Goal: Find specific page/section: Find specific page/section

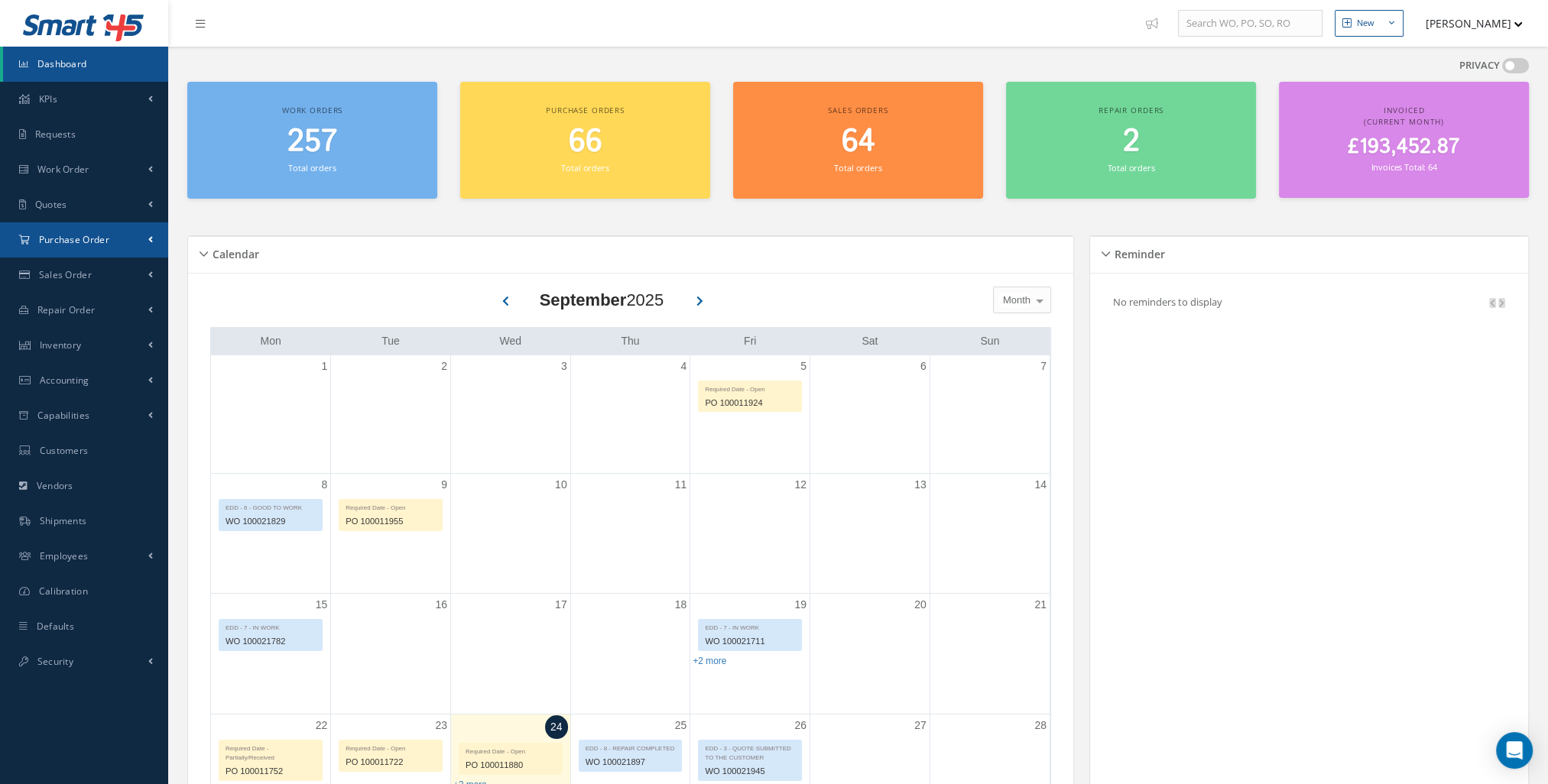
click at [85, 249] on link "Purchase Order" at bounding box center [84, 240] width 168 height 35
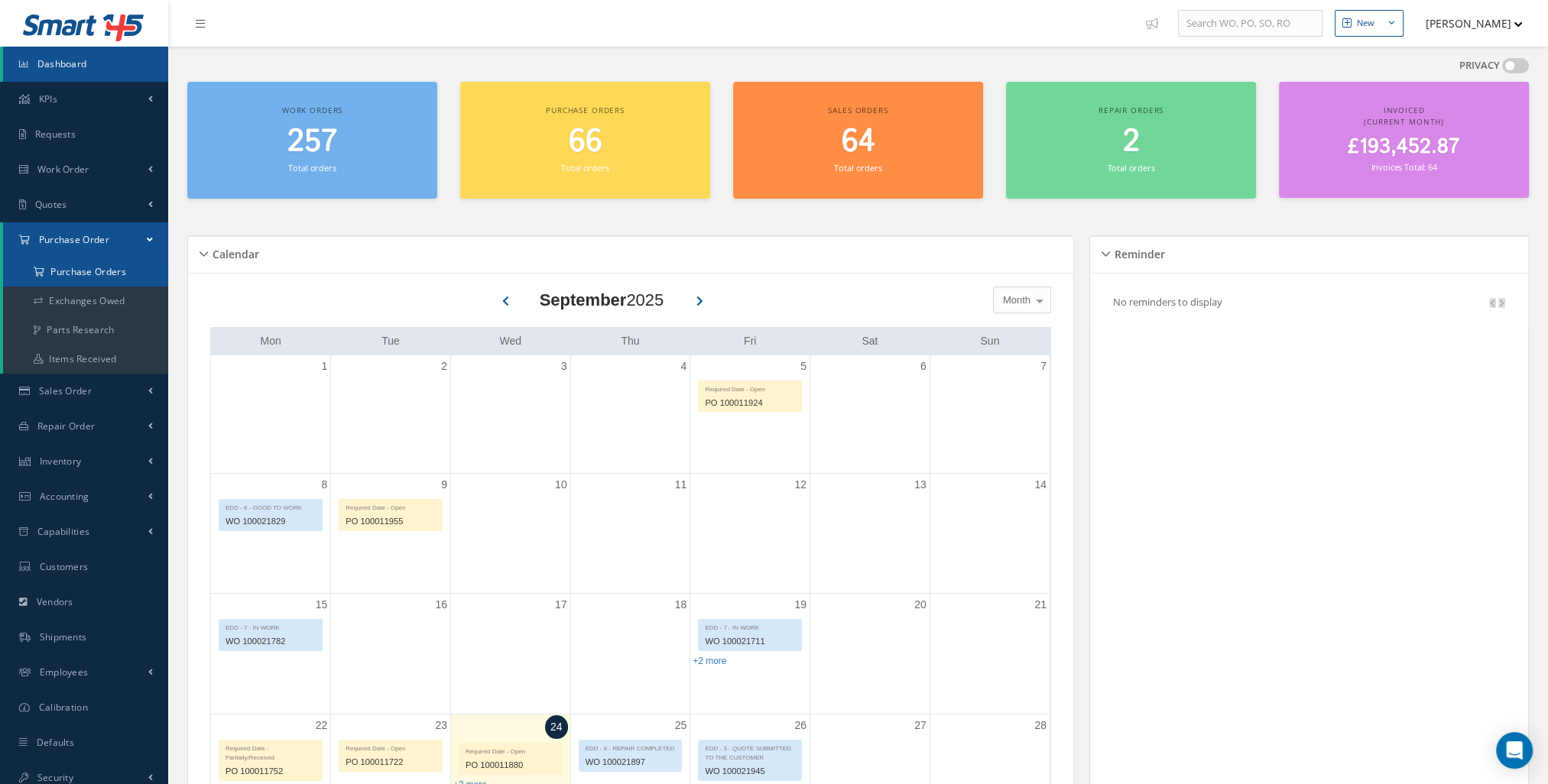
click at [100, 268] on a=1&status_id=2&status_id=3&status_id=5&collapsedFilters"] "Purchase Orders" at bounding box center [85, 272] width 165 height 29
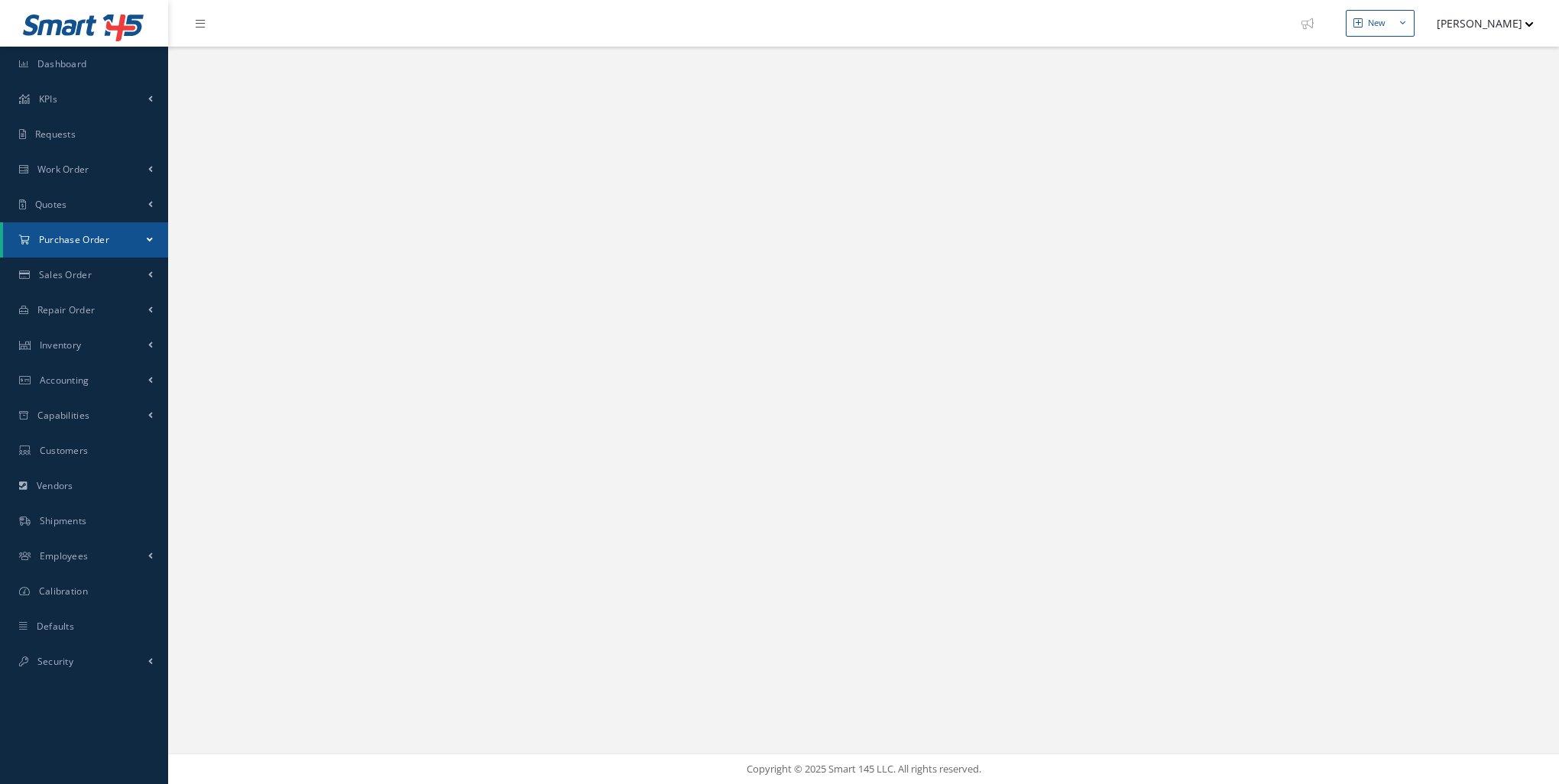
select select "25"
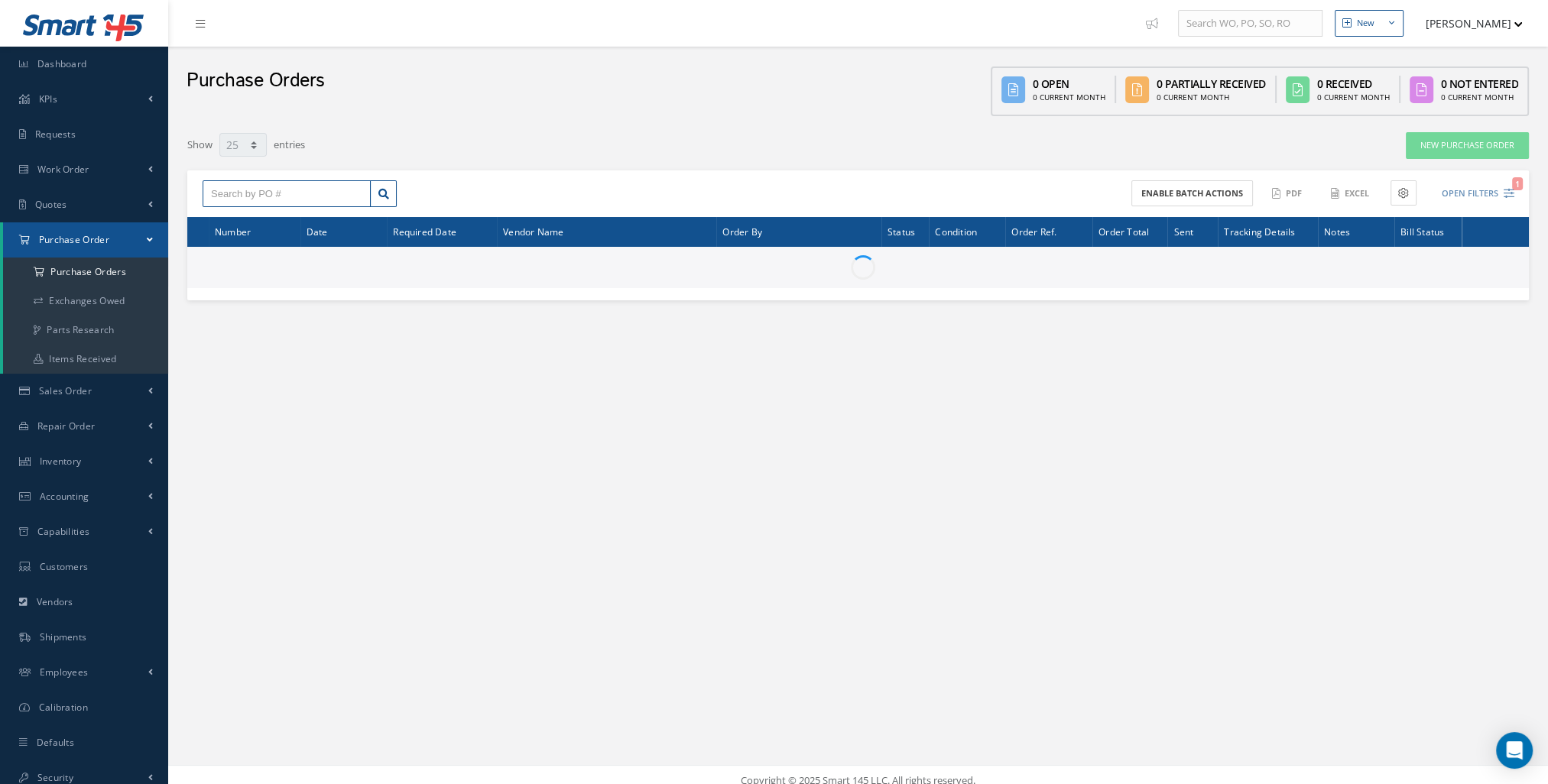
click at [294, 188] on input "text" at bounding box center [286, 194] width 168 height 28
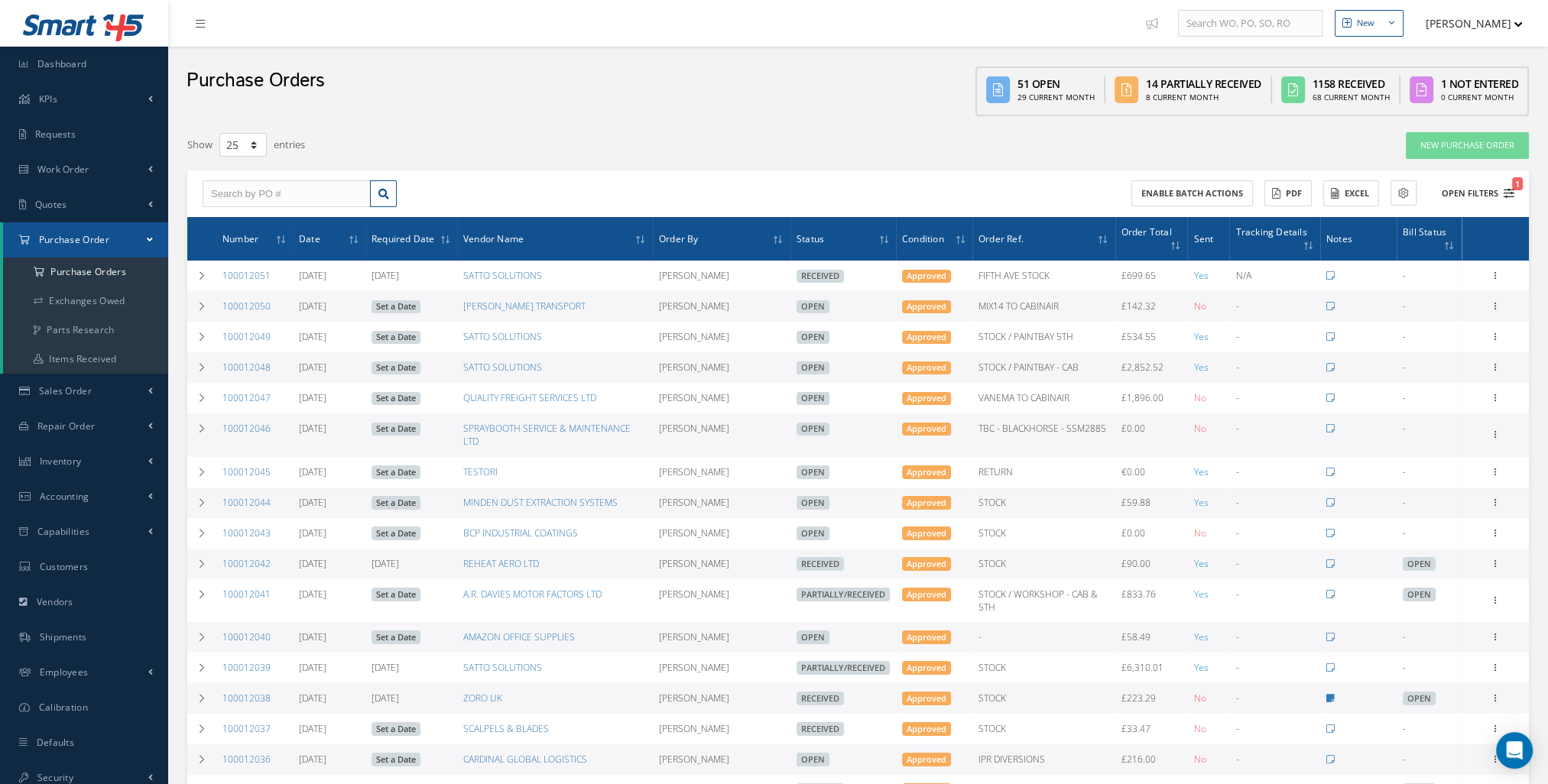
click at [1474, 186] on button "Open Filters 1" at bounding box center [1470, 193] width 86 height 25
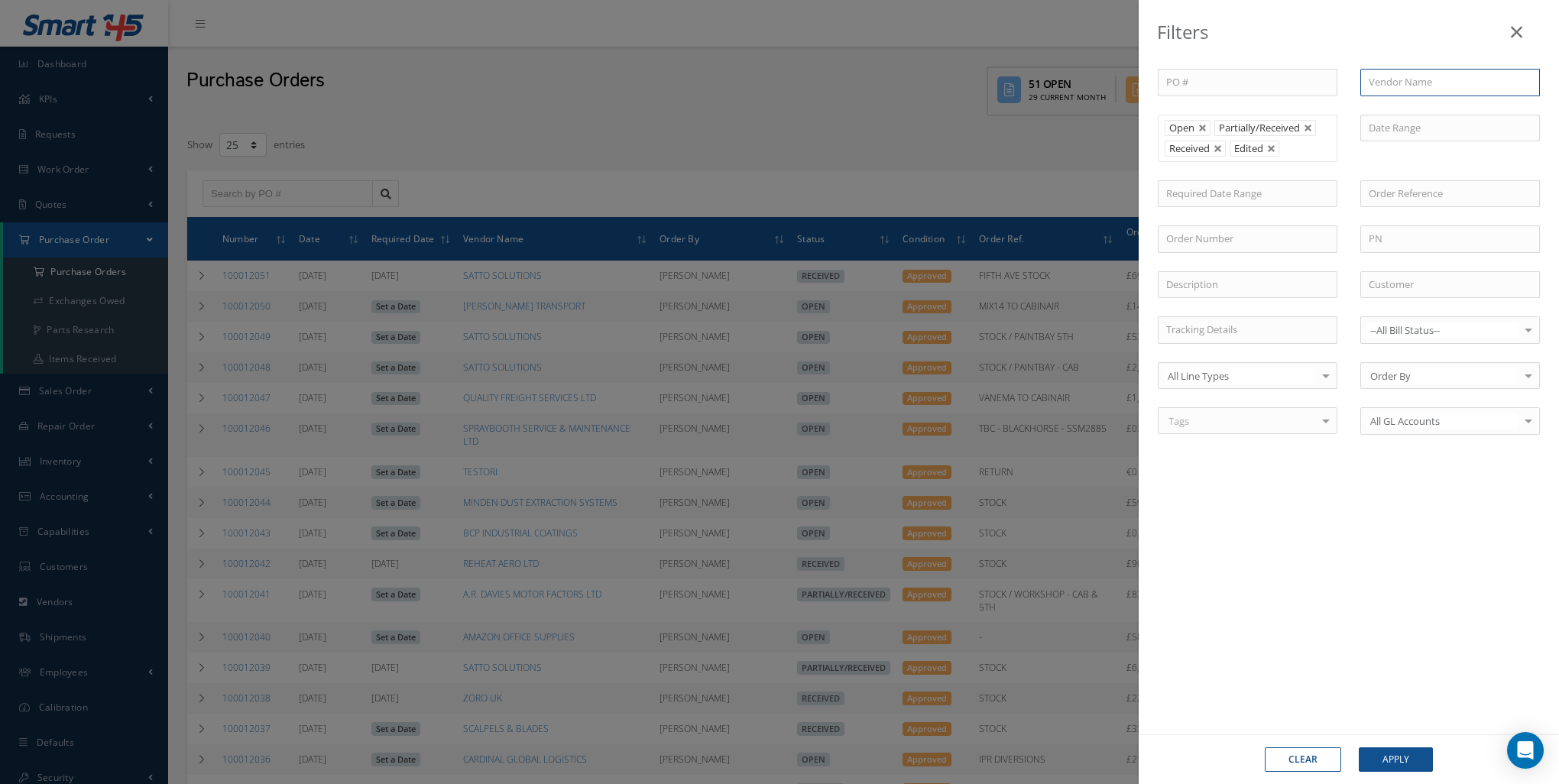
click at [1420, 86] on input "text" at bounding box center [1450, 83] width 180 height 28
click at [1413, 90] on input "vanema" at bounding box center [1450, 83] width 180 height 28
type input "vanema"
click at [1388, 762] on button "Apply" at bounding box center [1395, 760] width 74 height 24
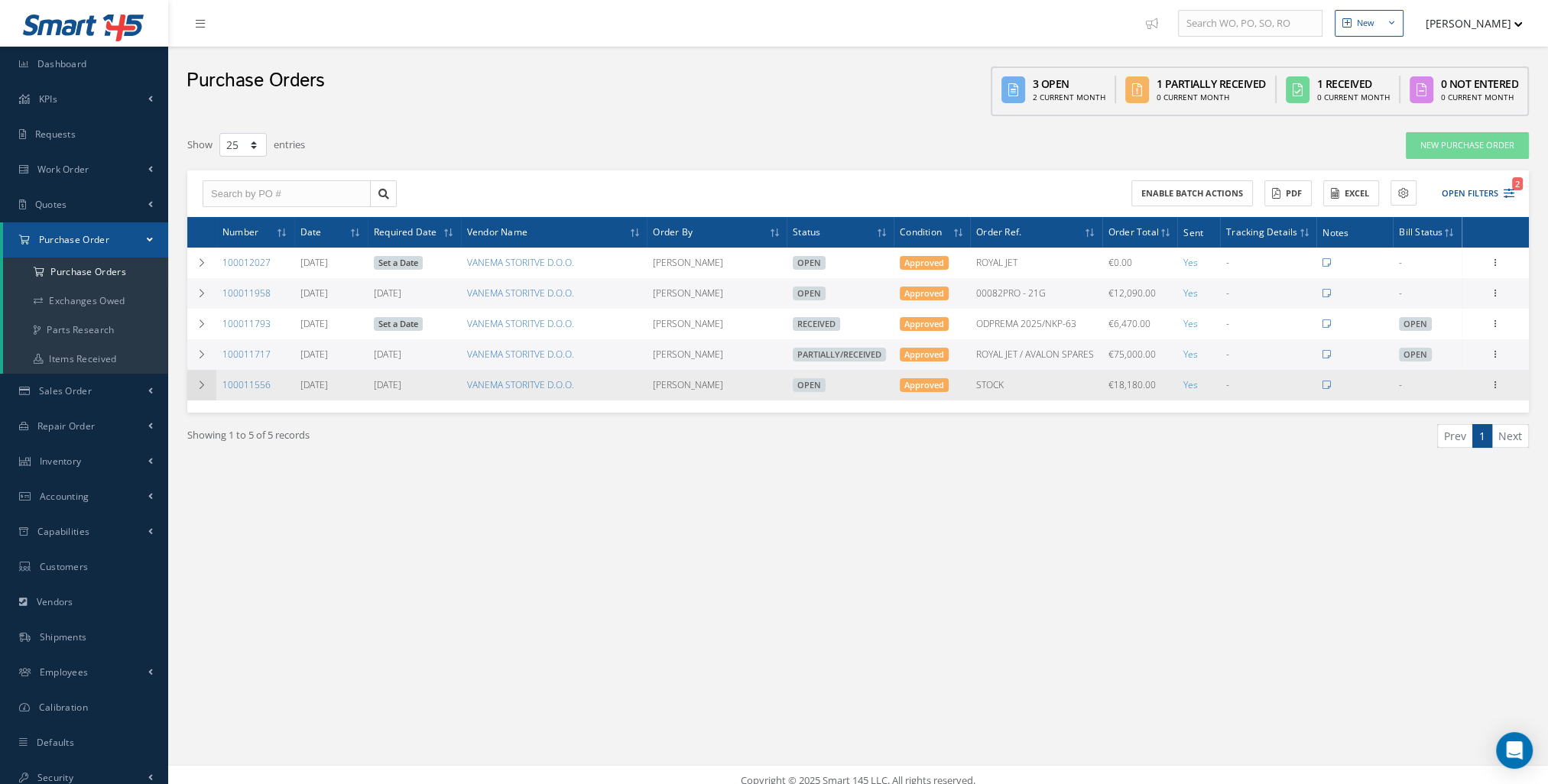
click at [202, 383] on icon at bounding box center [201, 385] width 10 height 10
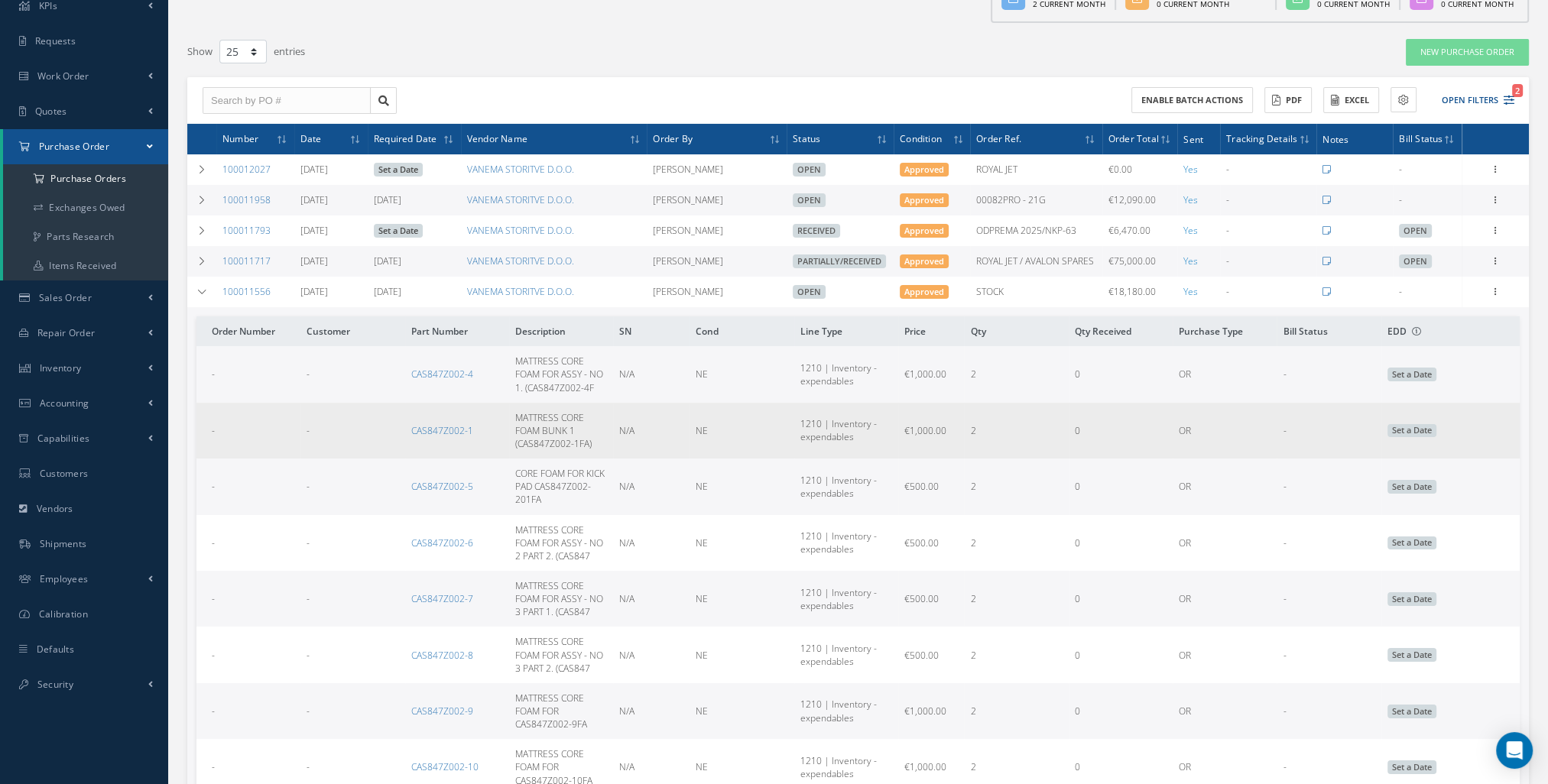
scroll to position [77, 0]
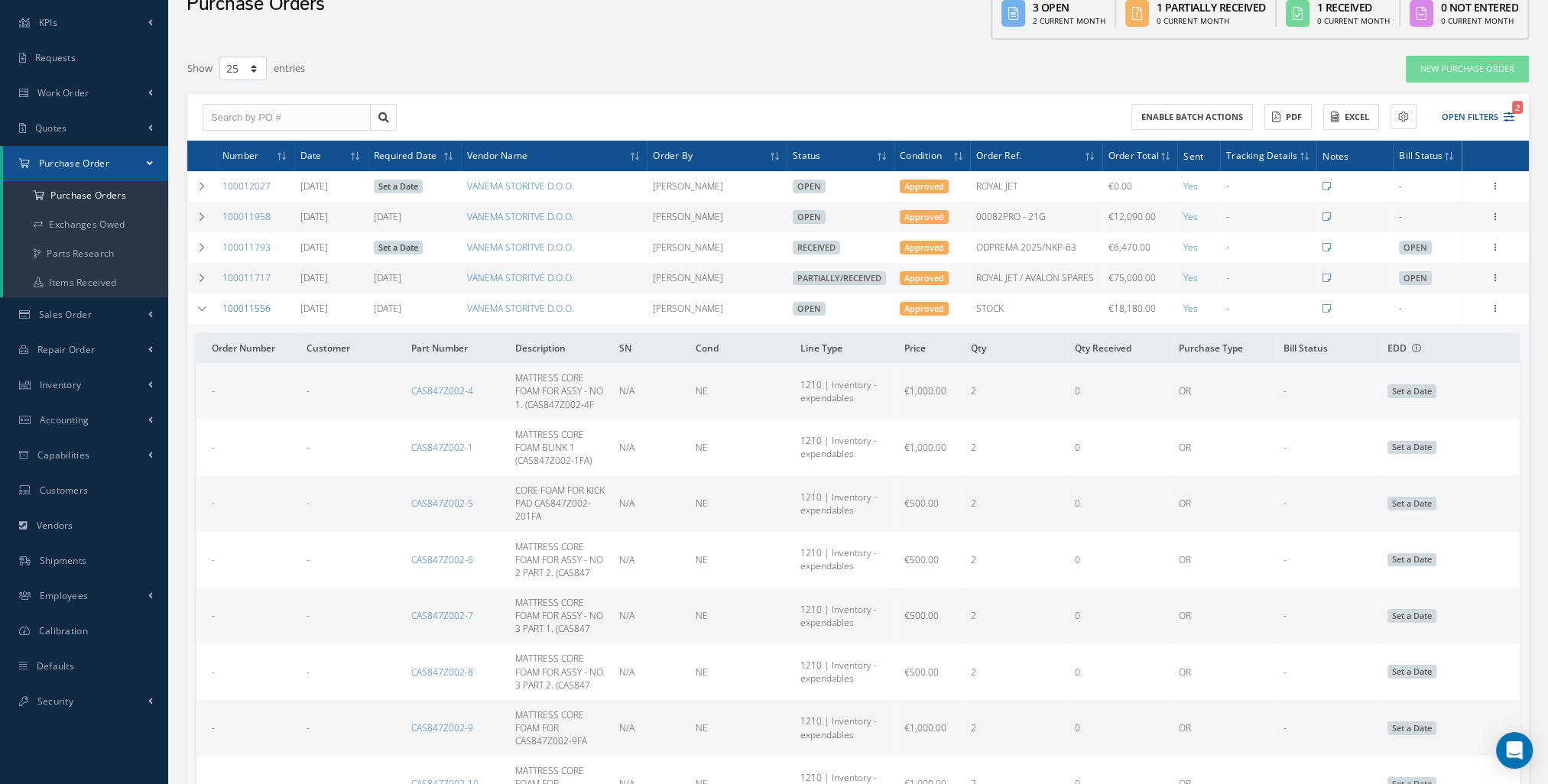
drag, startPoint x: 285, startPoint y: 308, endPoint x: 222, endPoint y: 311, distance: 63.1
click at [222, 311] on td "100011556" at bounding box center [255, 308] width 78 height 30
copy link "100011556"
click at [214, 276] on td at bounding box center [201, 278] width 29 height 30
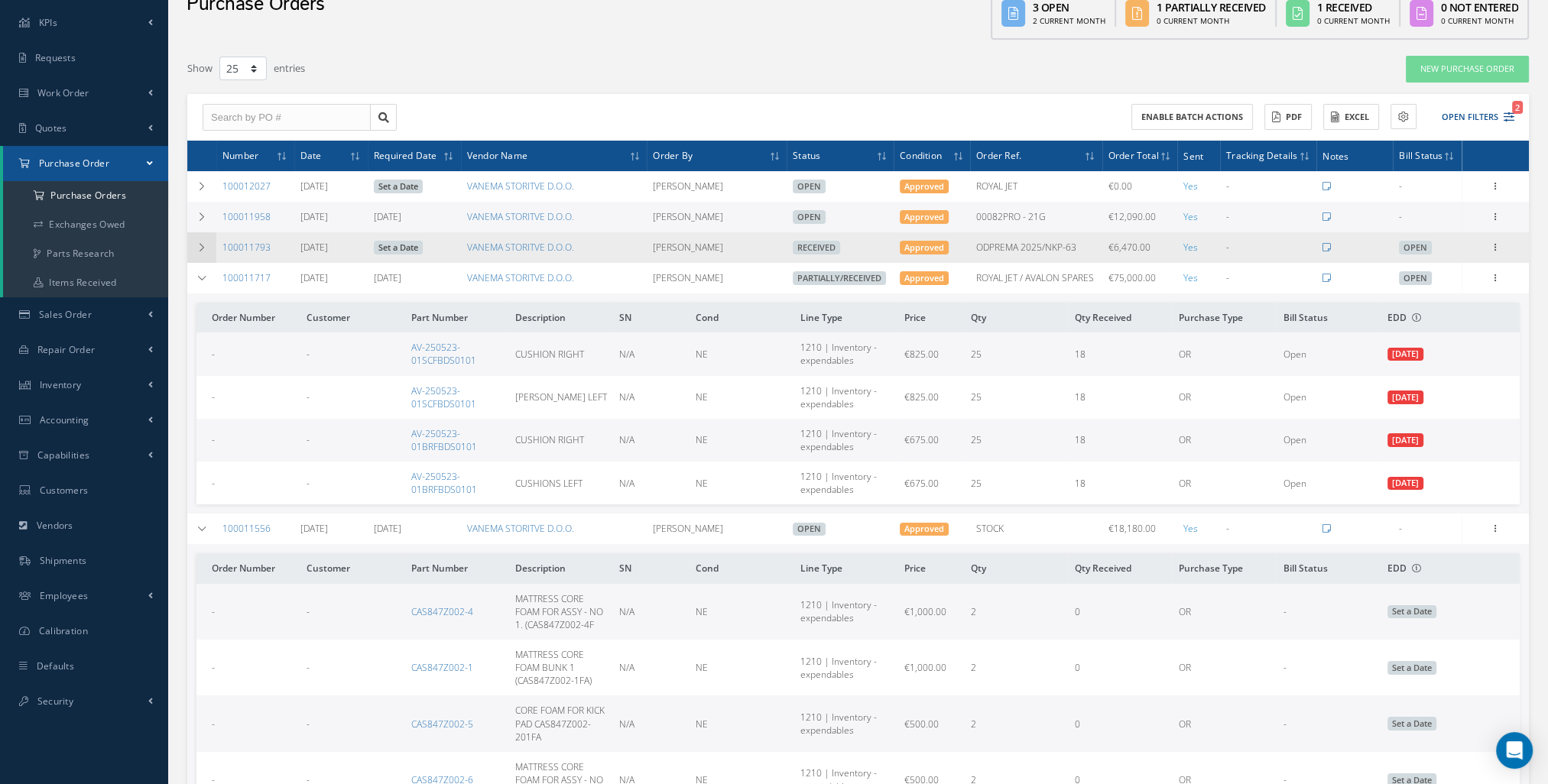
click at [206, 249] on icon at bounding box center [201, 247] width 10 height 10
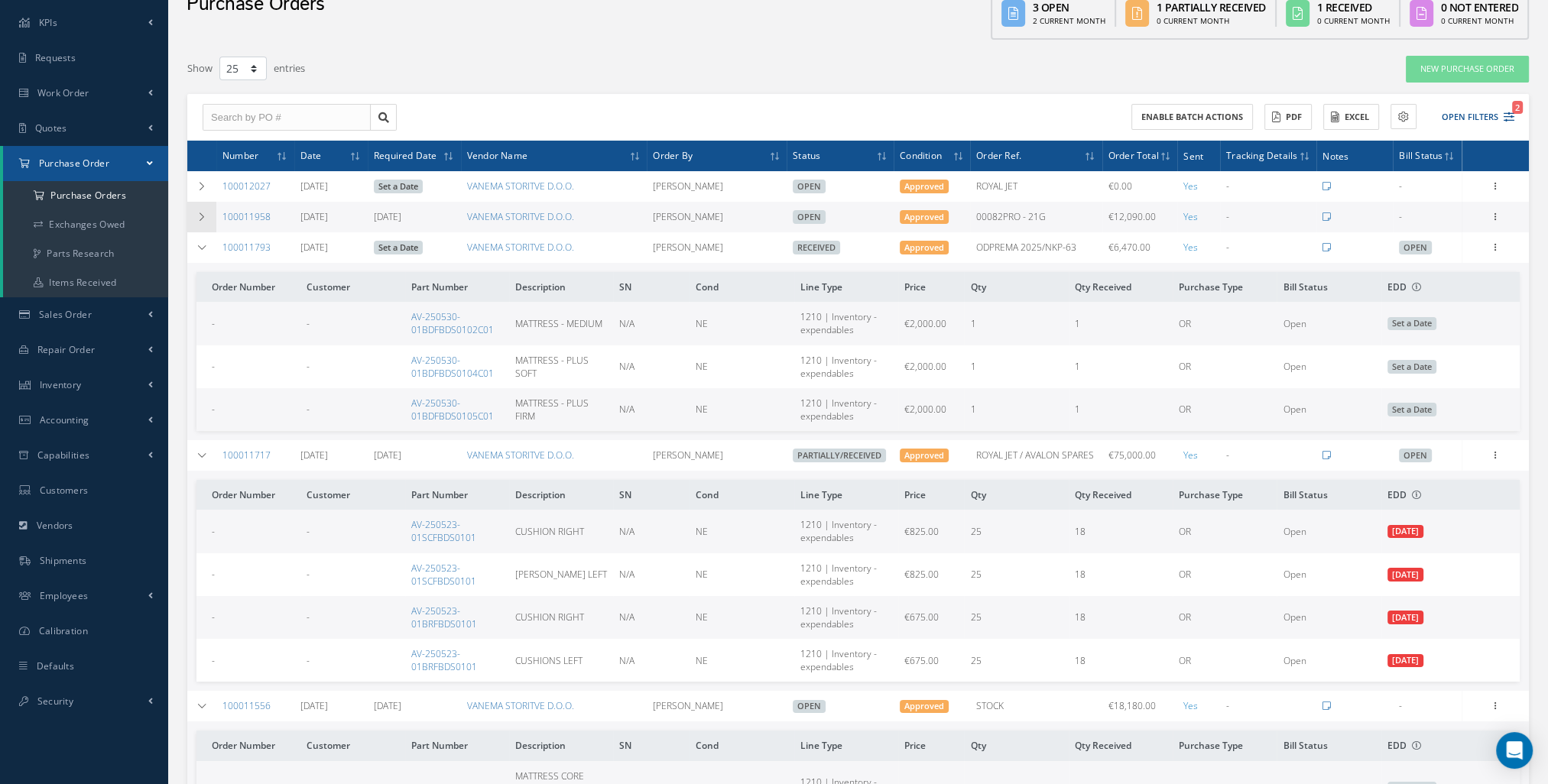
click at [209, 217] on td at bounding box center [201, 217] width 29 height 30
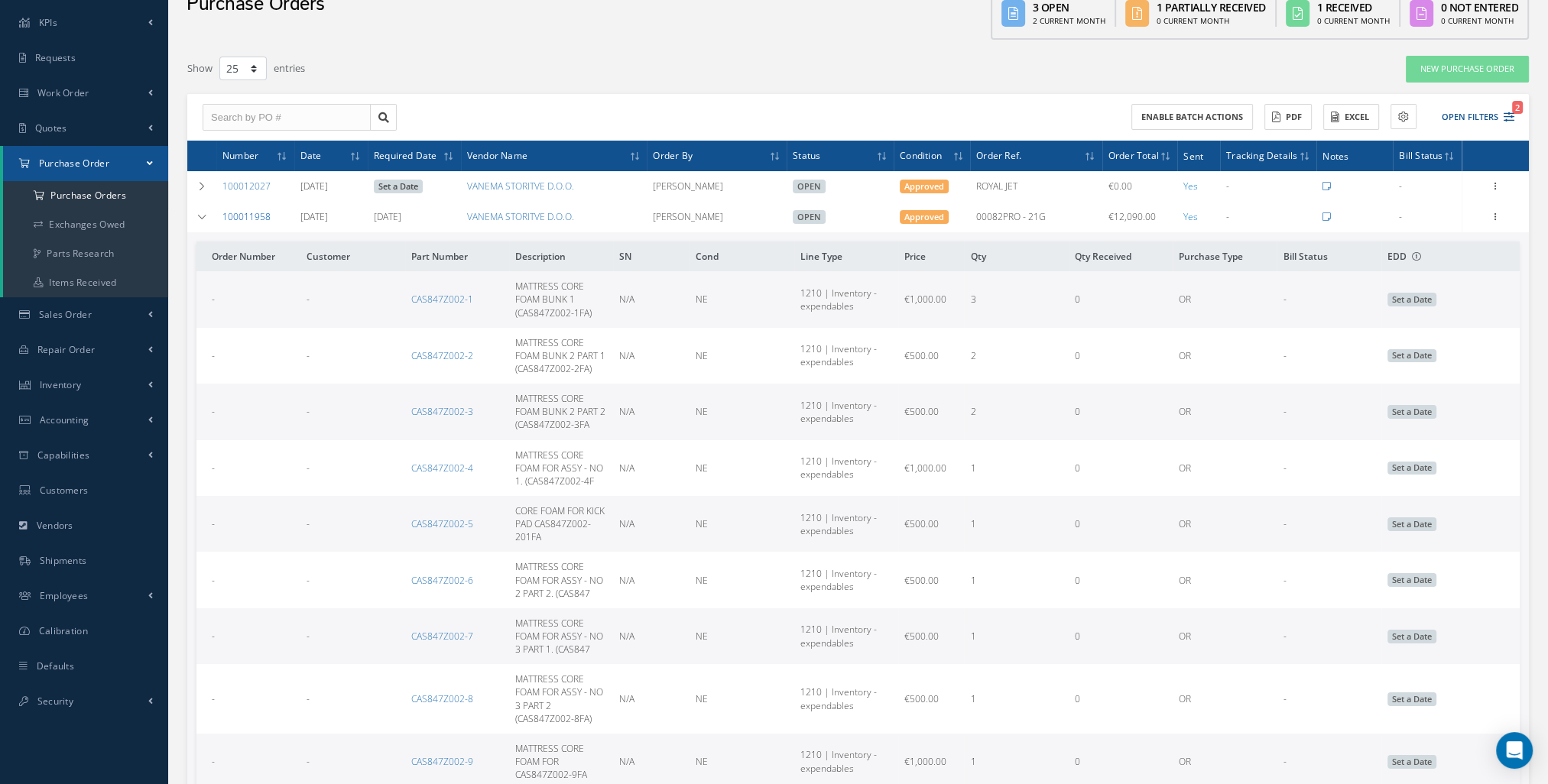
drag, startPoint x: 276, startPoint y: 215, endPoint x: 223, endPoint y: 220, distance: 53.2
click at [223, 220] on td "100011958" at bounding box center [255, 217] width 78 height 30
copy link "100011958"
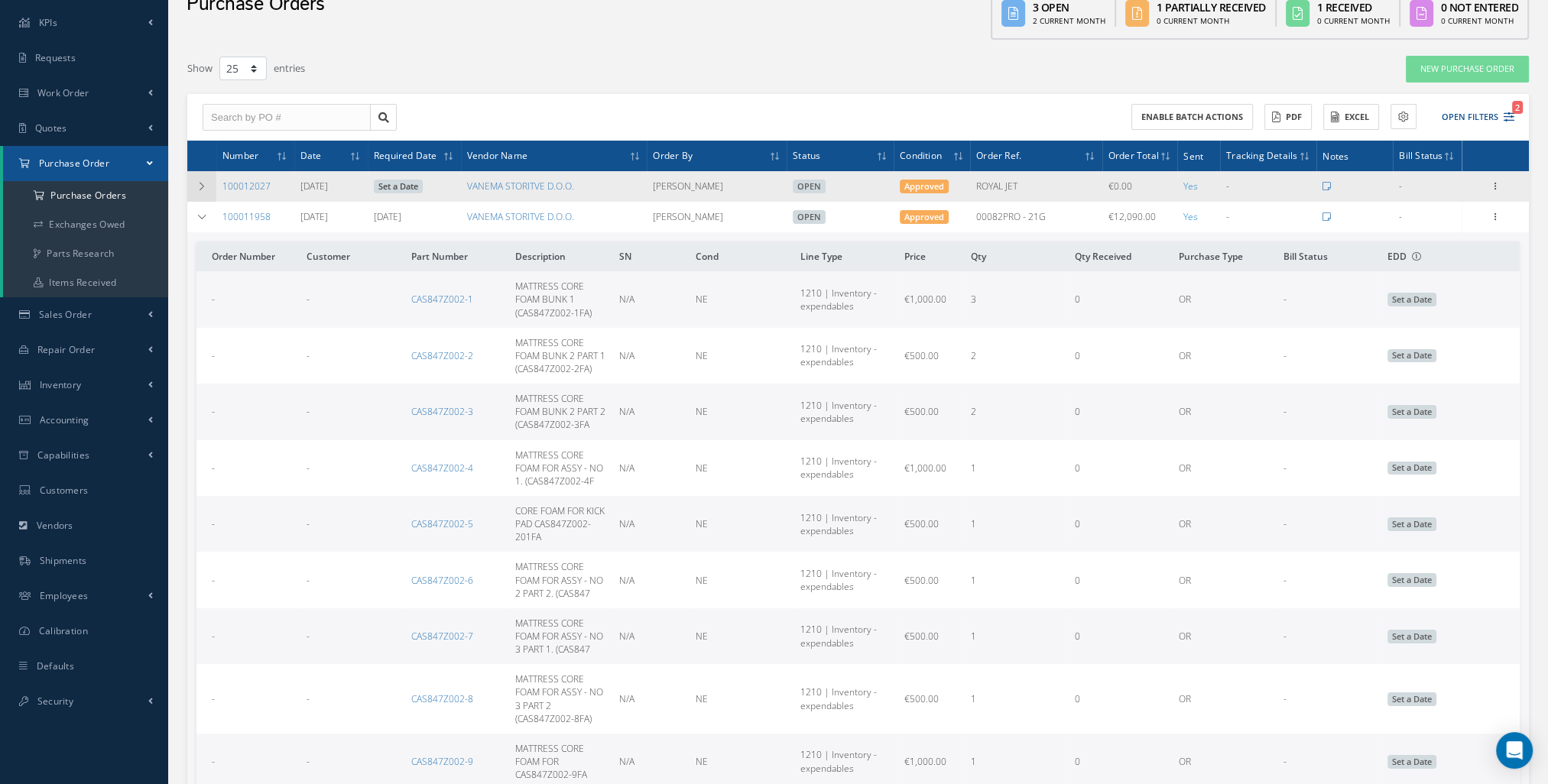
click at [207, 183] on icon at bounding box center [201, 186] width 10 height 10
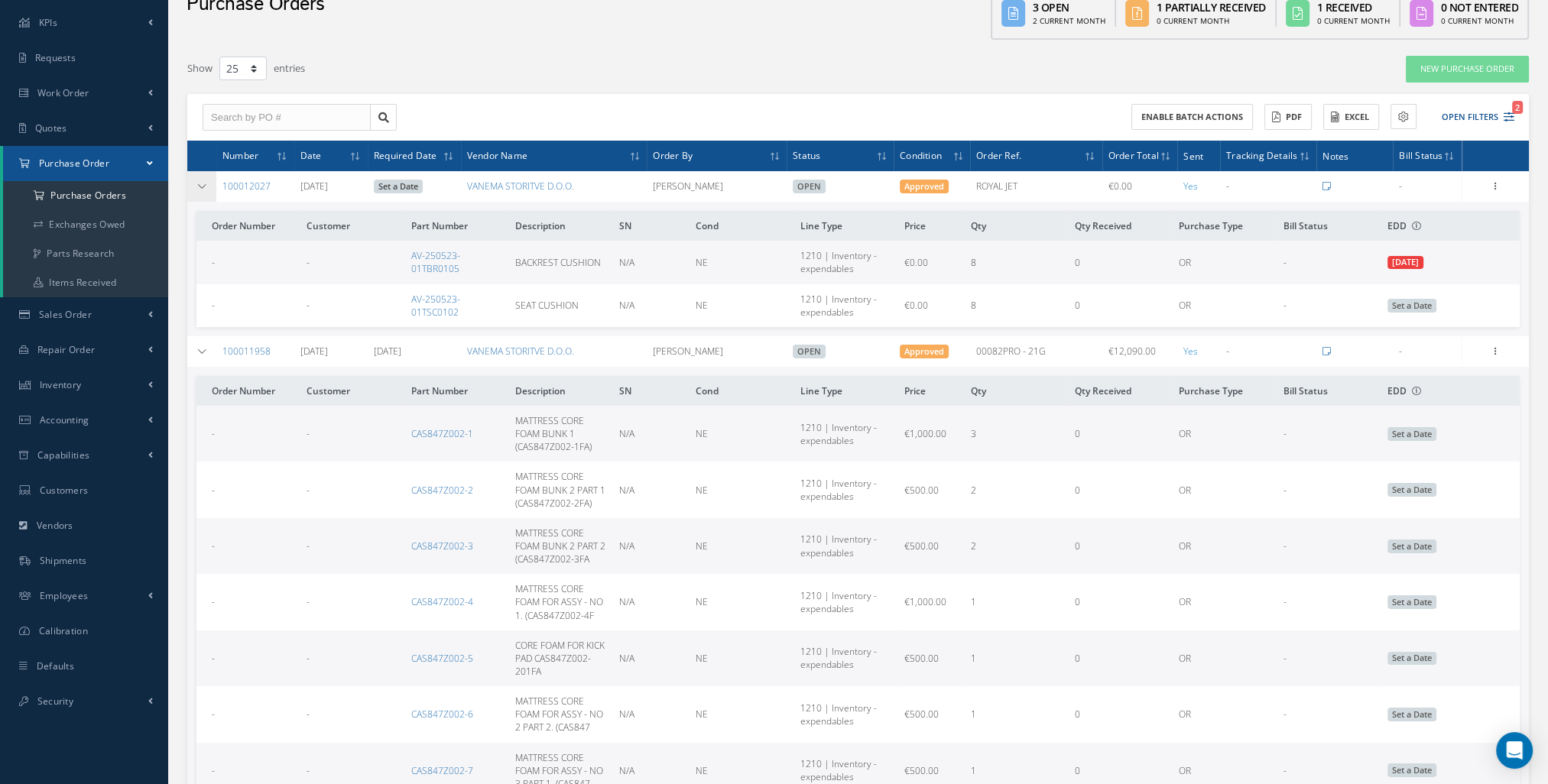
click at [198, 185] on icon at bounding box center [201, 186] width 10 height 10
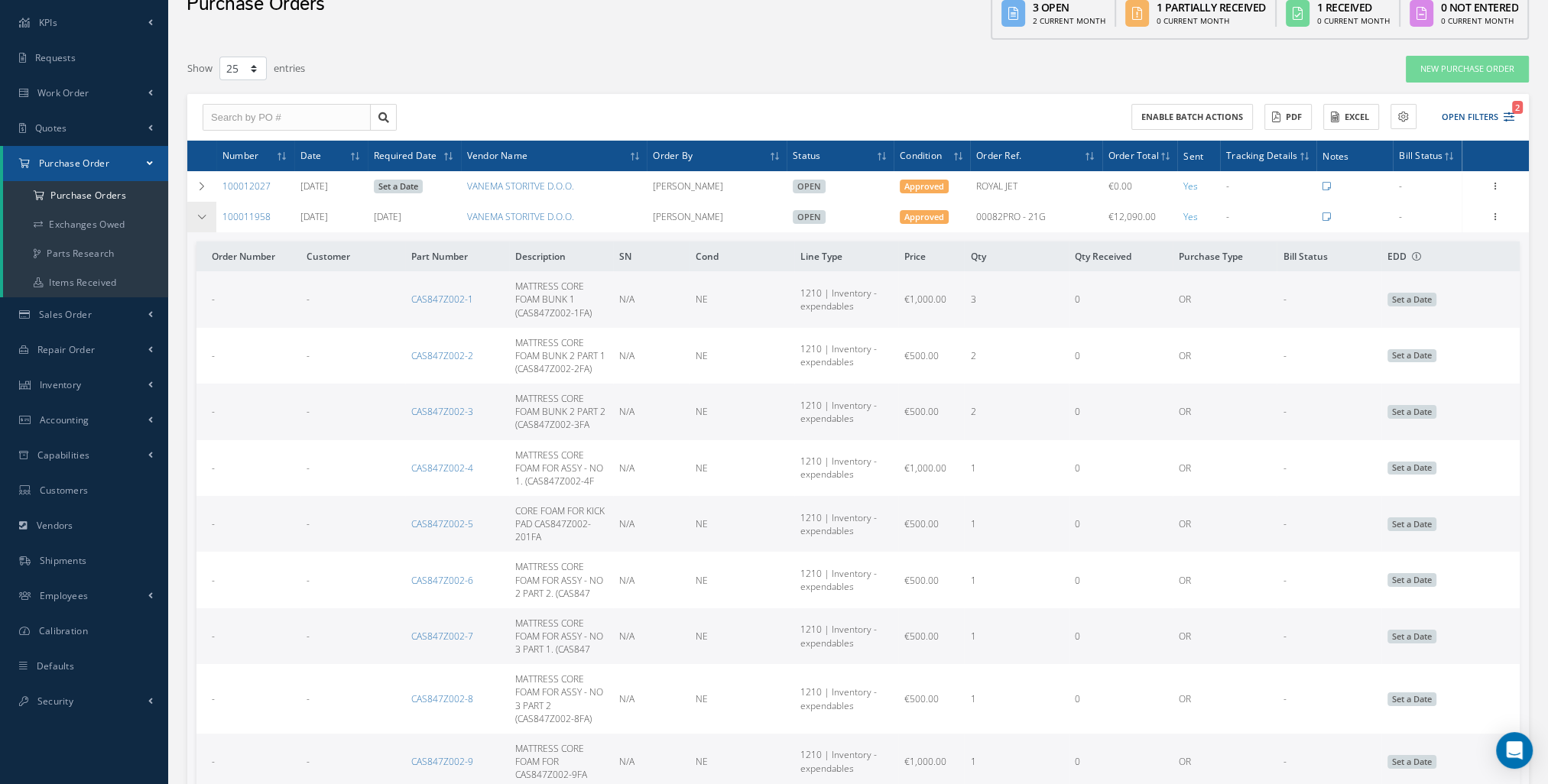
click at [200, 219] on icon at bounding box center [201, 217] width 10 height 10
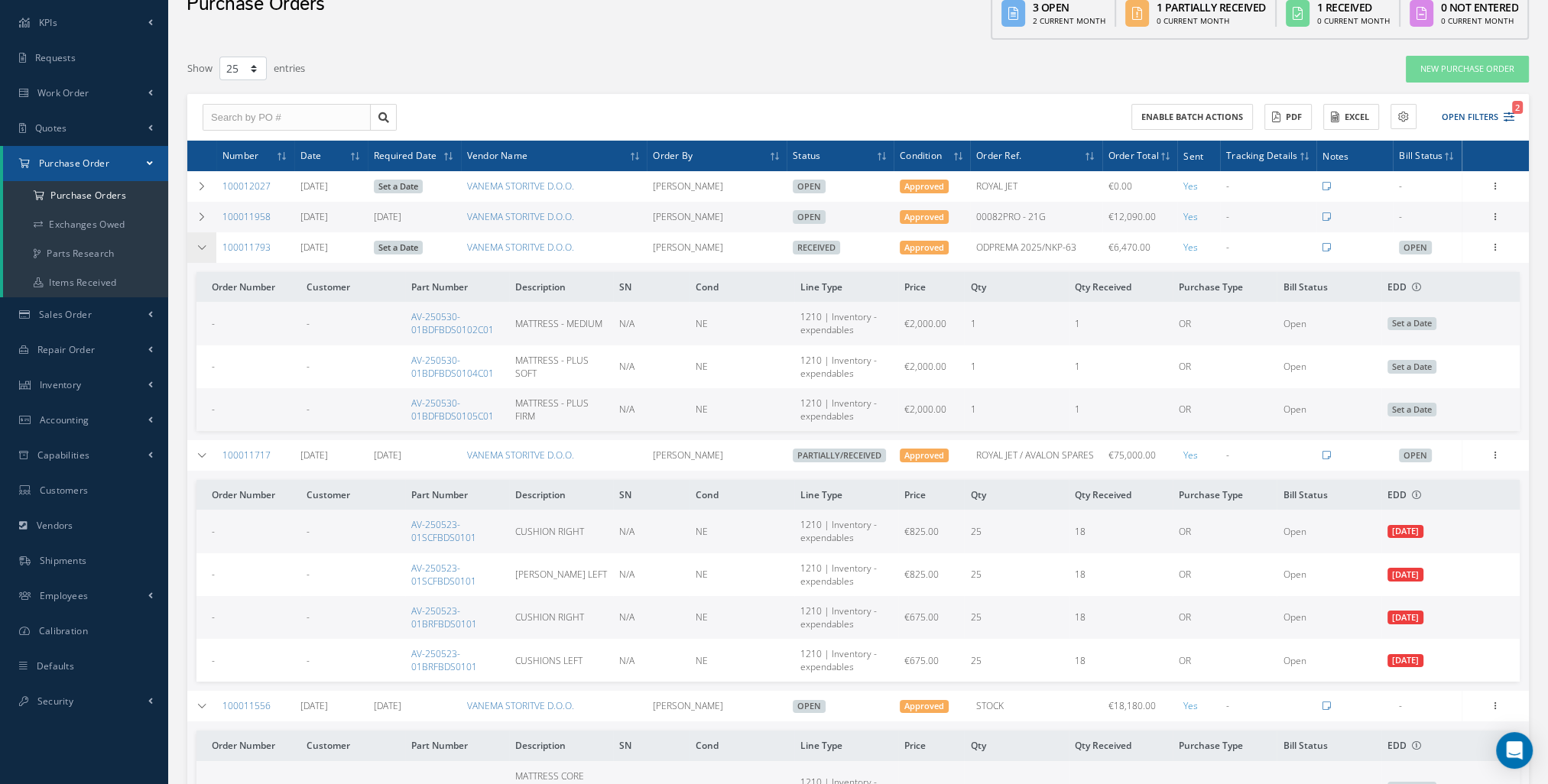
click at [200, 246] on icon at bounding box center [201, 247] width 10 height 10
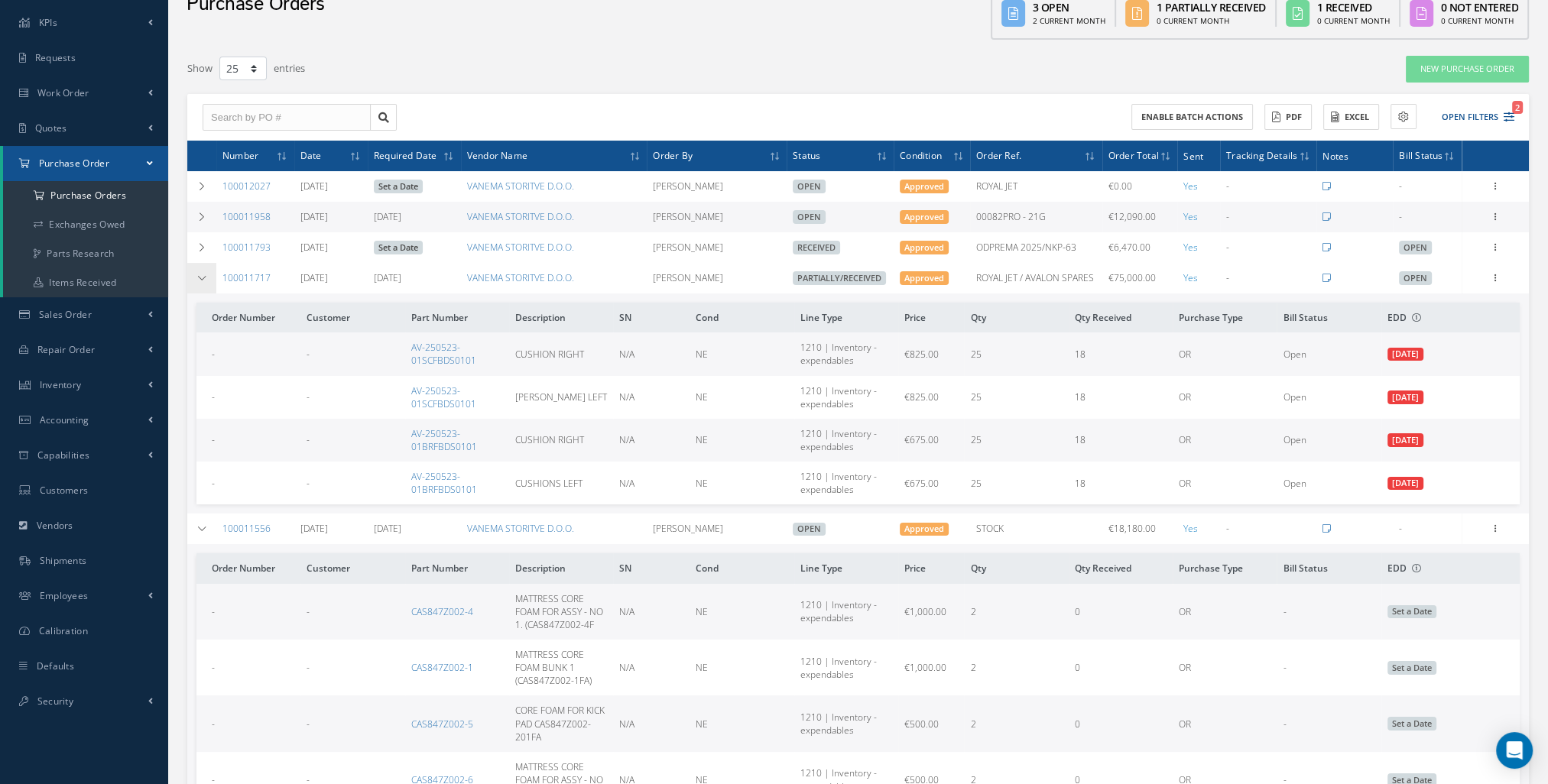
click at [197, 277] on icon at bounding box center [201, 278] width 10 height 10
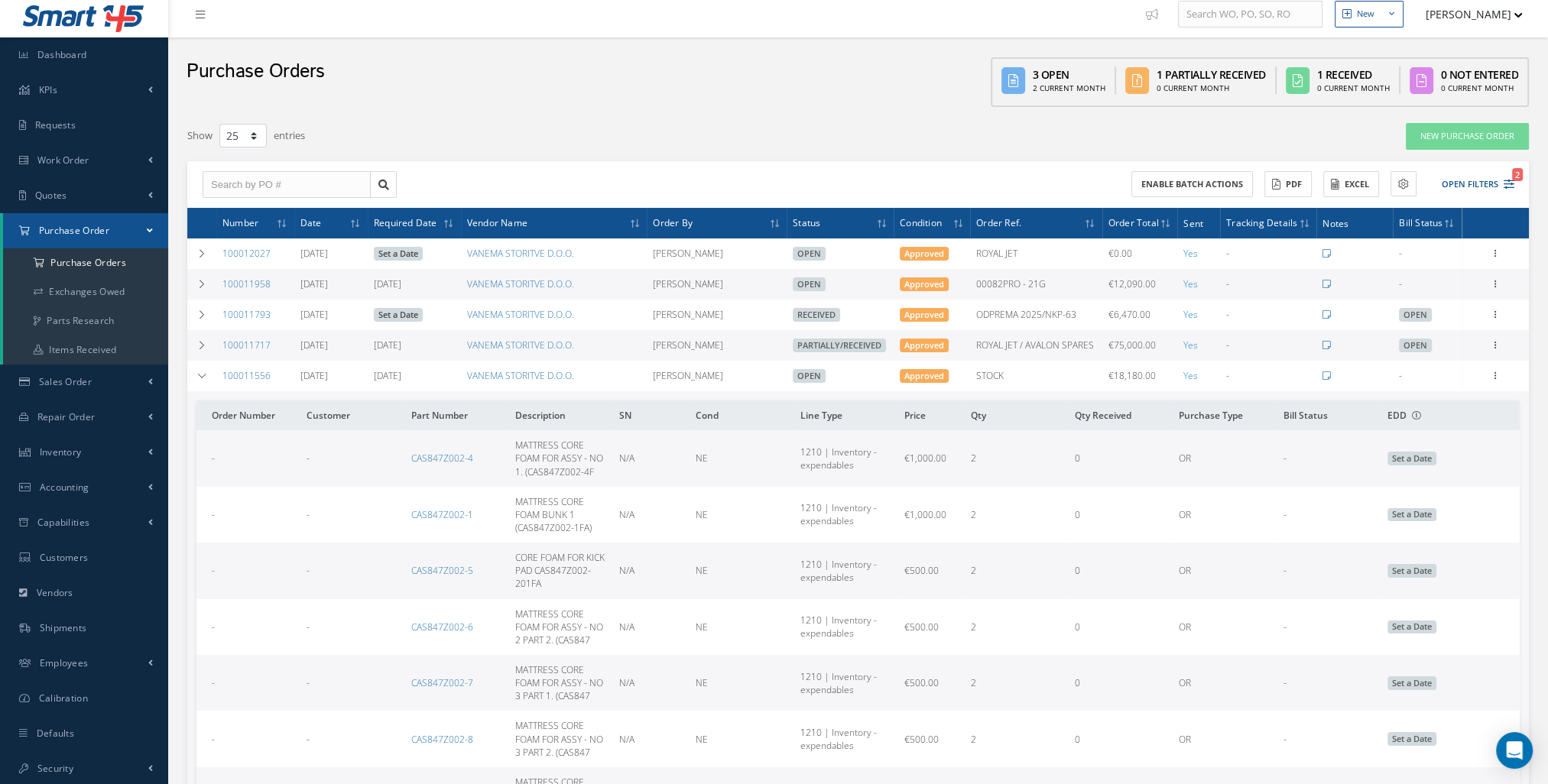
scroll to position [0, 0]
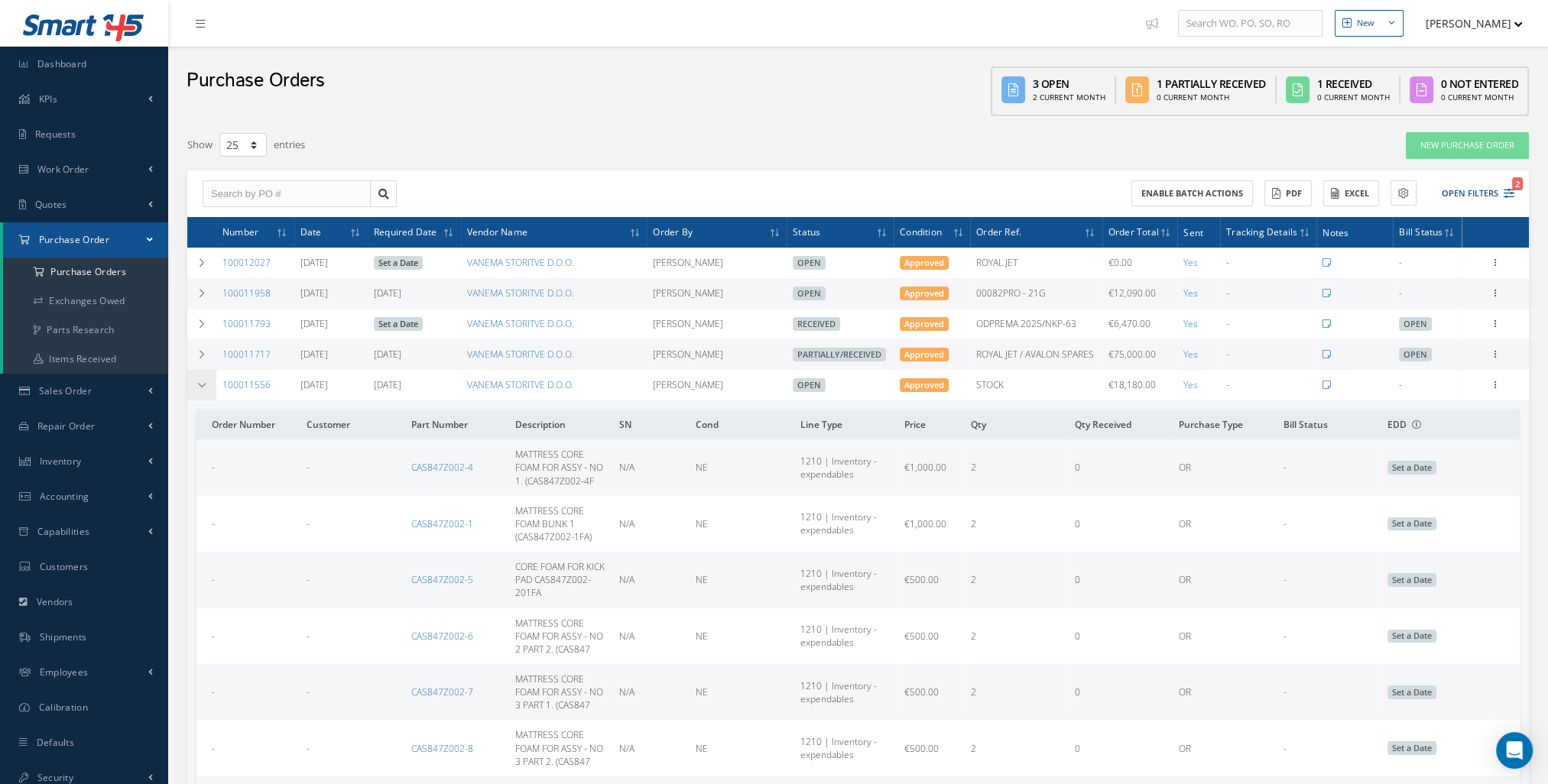
click at [192, 389] on td at bounding box center [201, 385] width 29 height 30
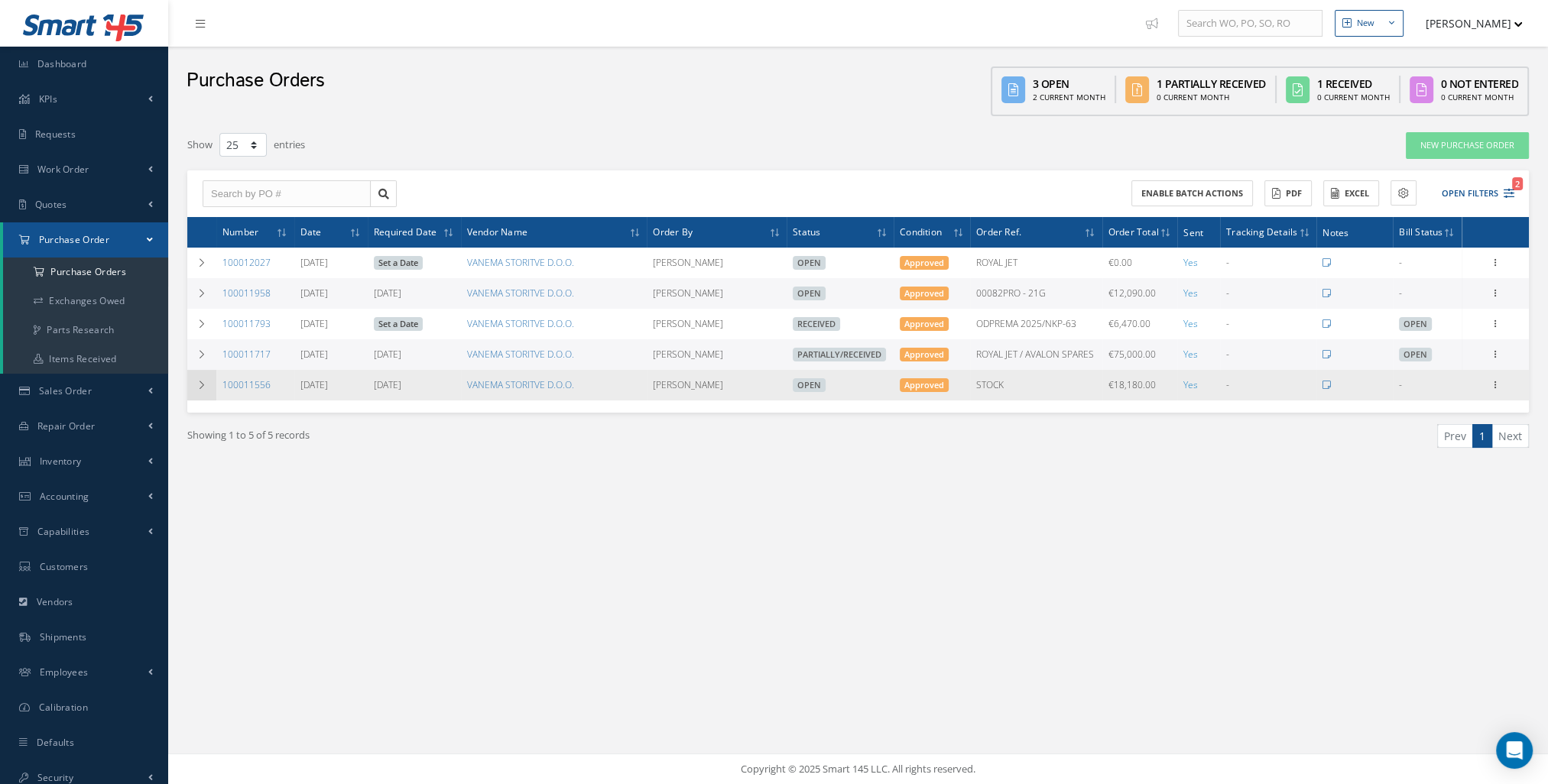
click at [209, 394] on td at bounding box center [201, 385] width 29 height 30
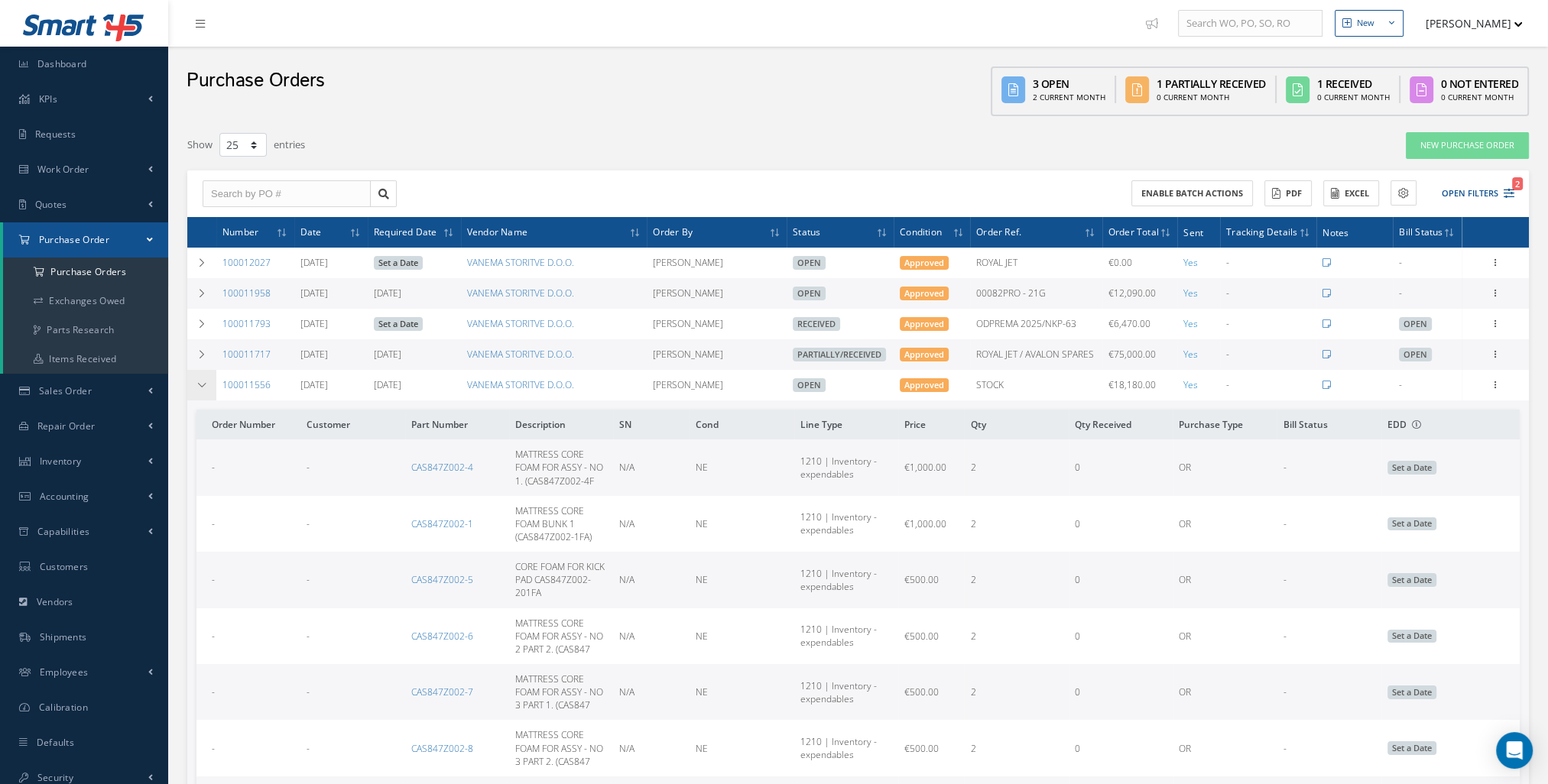
click at [209, 394] on td at bounding box center [201, 385] width 29 height 30
